Goal: Information Seeking & Learning: Learn about a topic

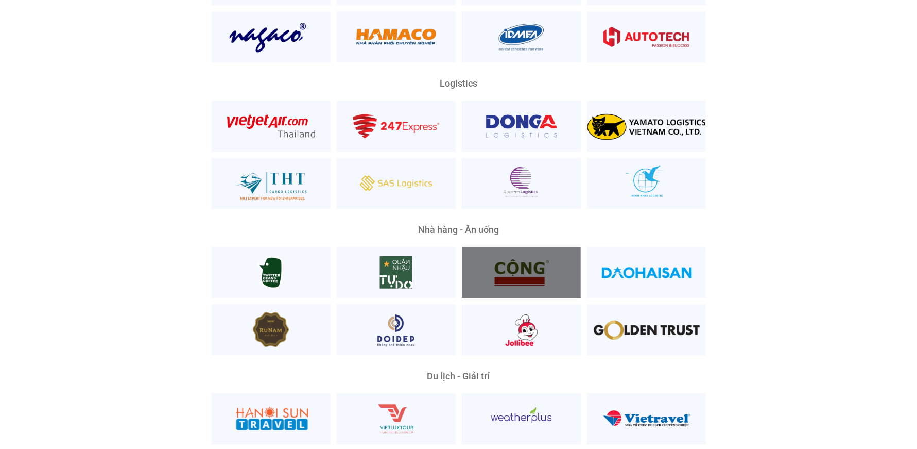
scroll to position [2480, 0]
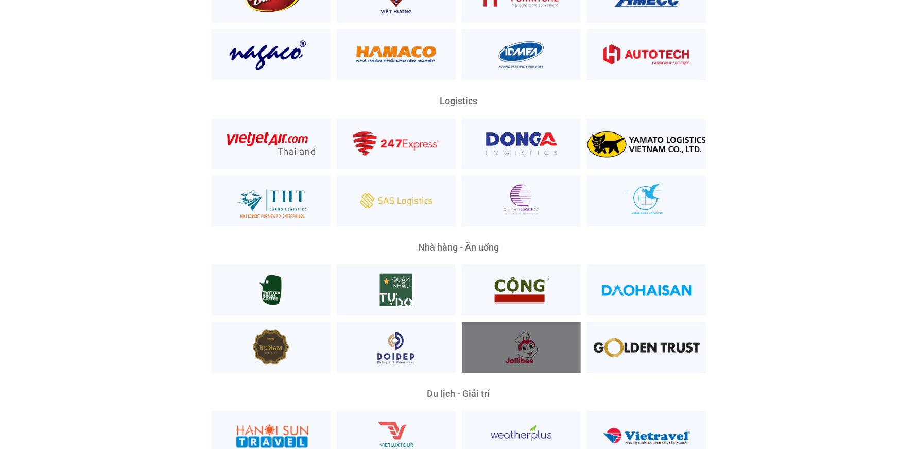
click at [539, 335] on div at bounding box center [521, 346] width 119 height 51
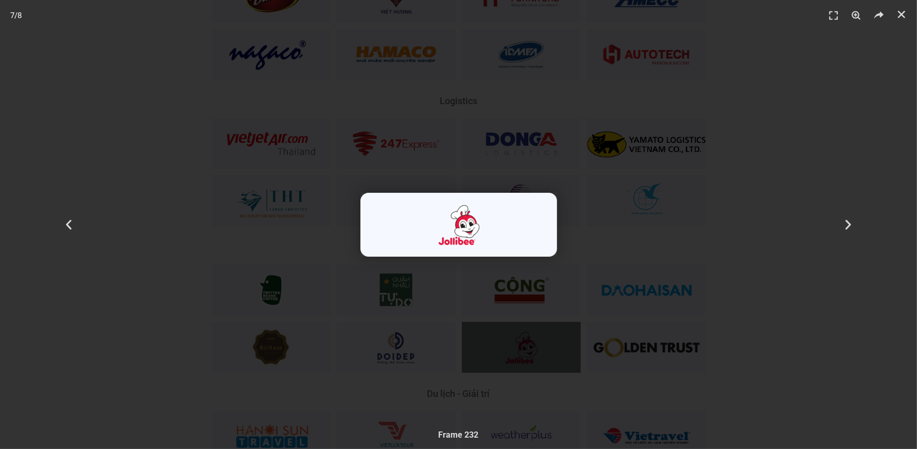
click at [728, 111] on div "7 / 8" at bounding box center [458, 224] width 845 height 376
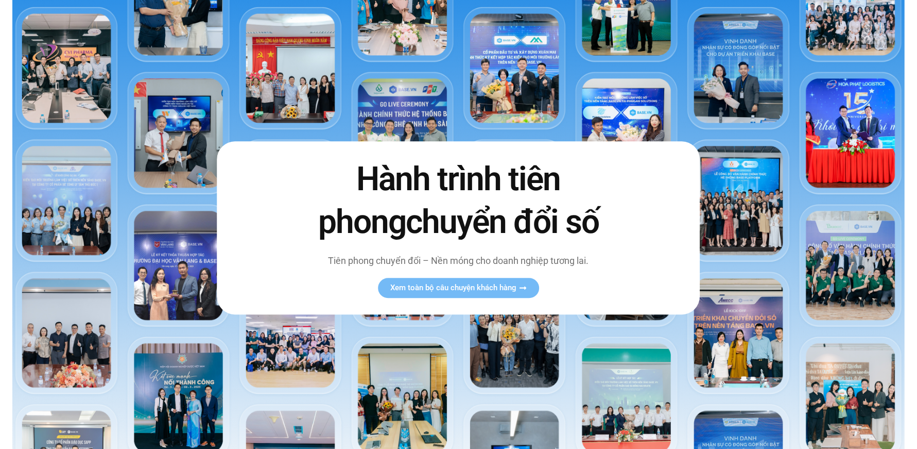
scroll to position [0, 0]
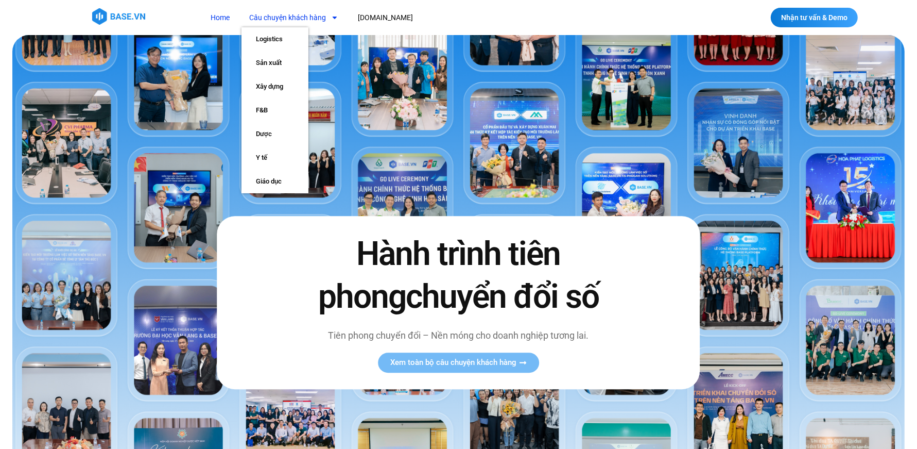
click at [308, 20] on link "Câu chuyện khách hàng" at bounding box center [294, 17] width 105 height 19
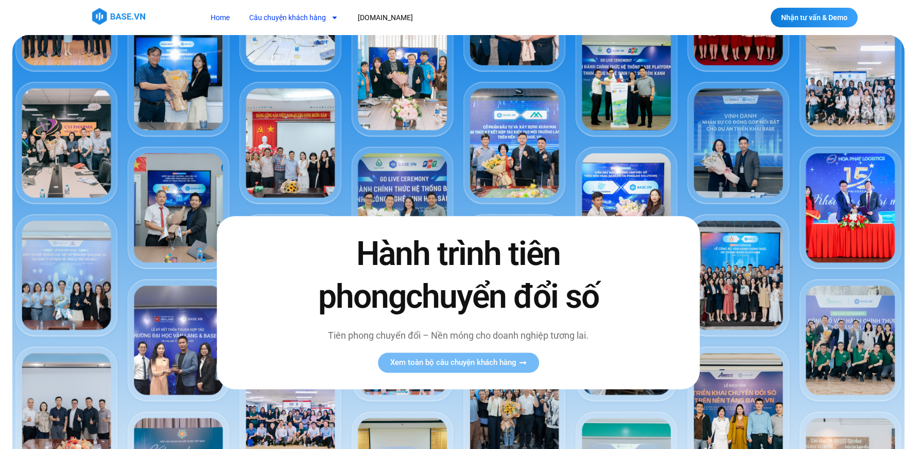
click at [308, 20] on link "Câu chuyện khách hàng" at bounding box center [294, 17] width 105 height 19
